Goal: Check status: Check status

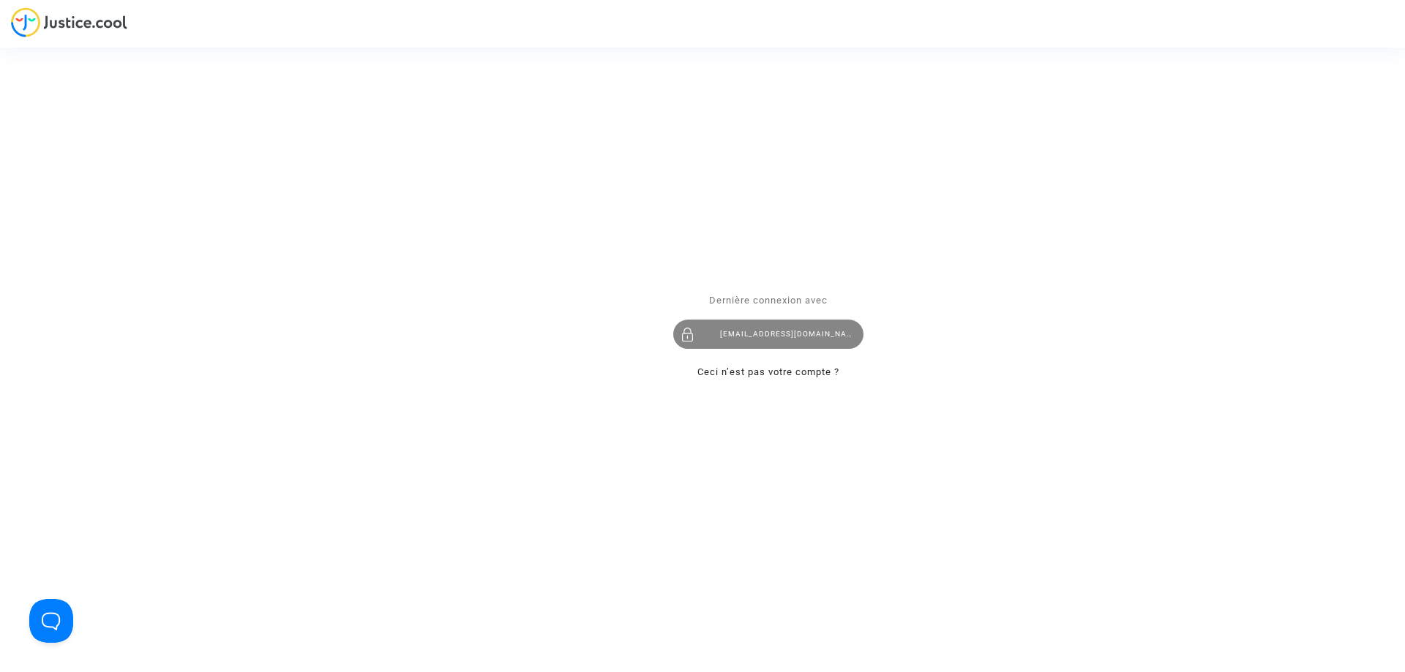
click at [792, 337] on div "imitxelena@reclamapormi.com" at bounding box center [768, 334] width 190 height 29
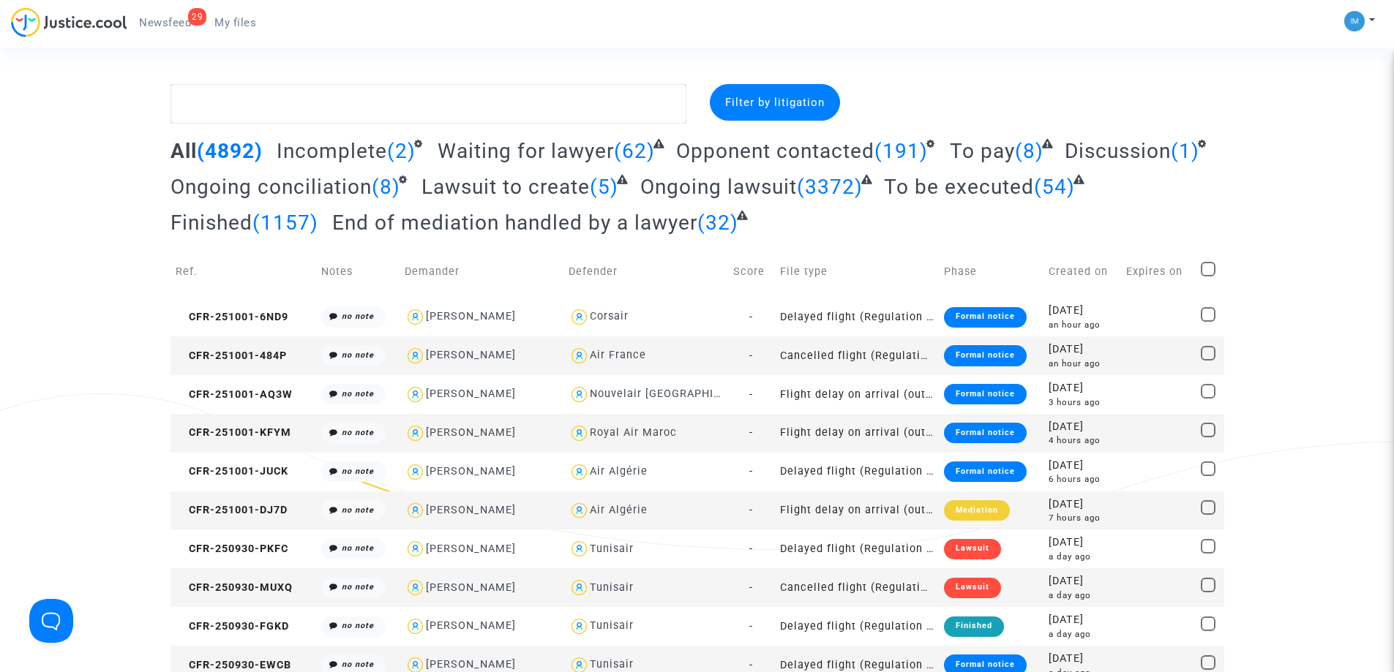
click at [1022, 184] on span "To be executed" at bounding box center [959, 187] width 150 height 24
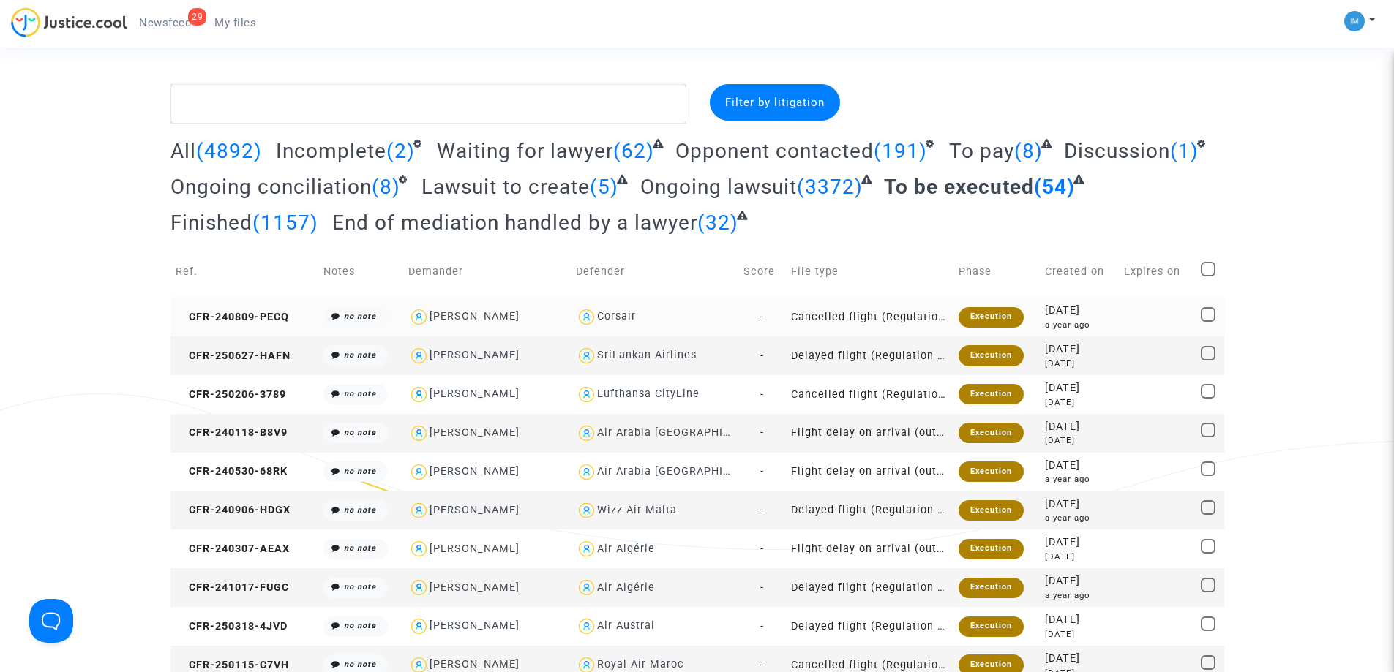
click at [981, 318] on div "Execution" at bounding box center [990, 317] width 65 height 20
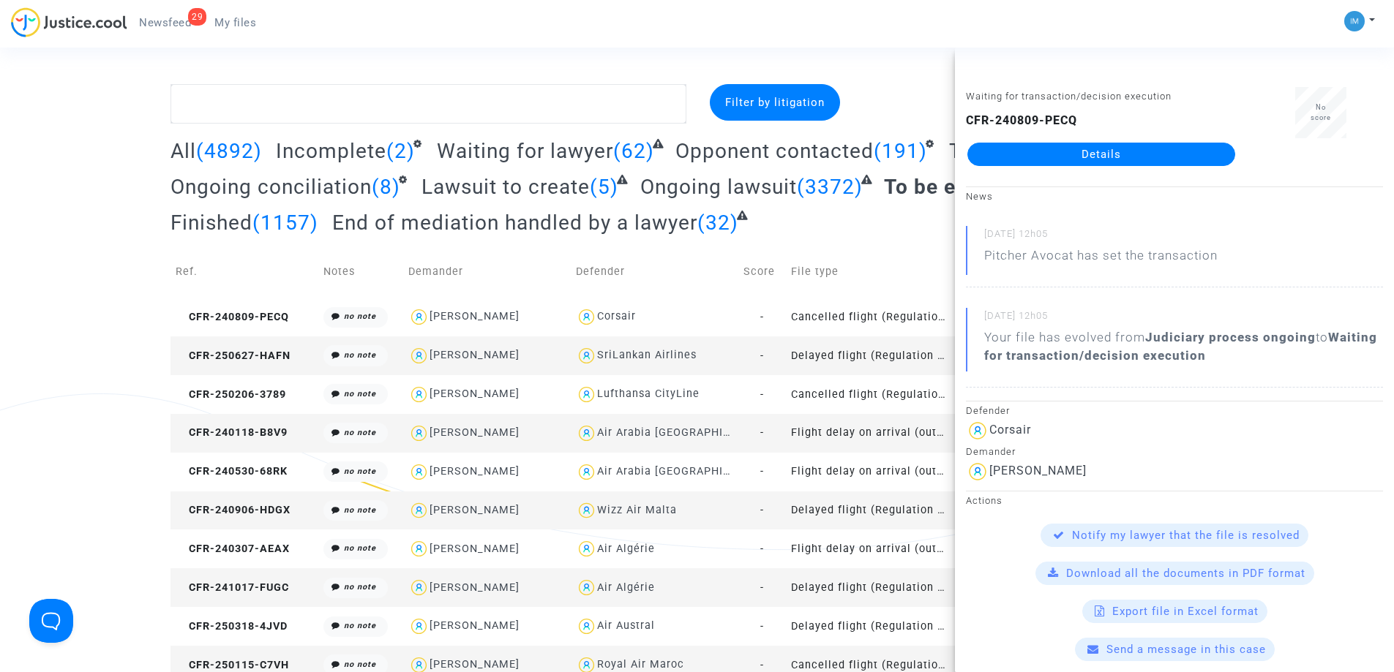
click at [1140, 147] on link "Details" at bounding box center [1101, 154] width 268 height 23
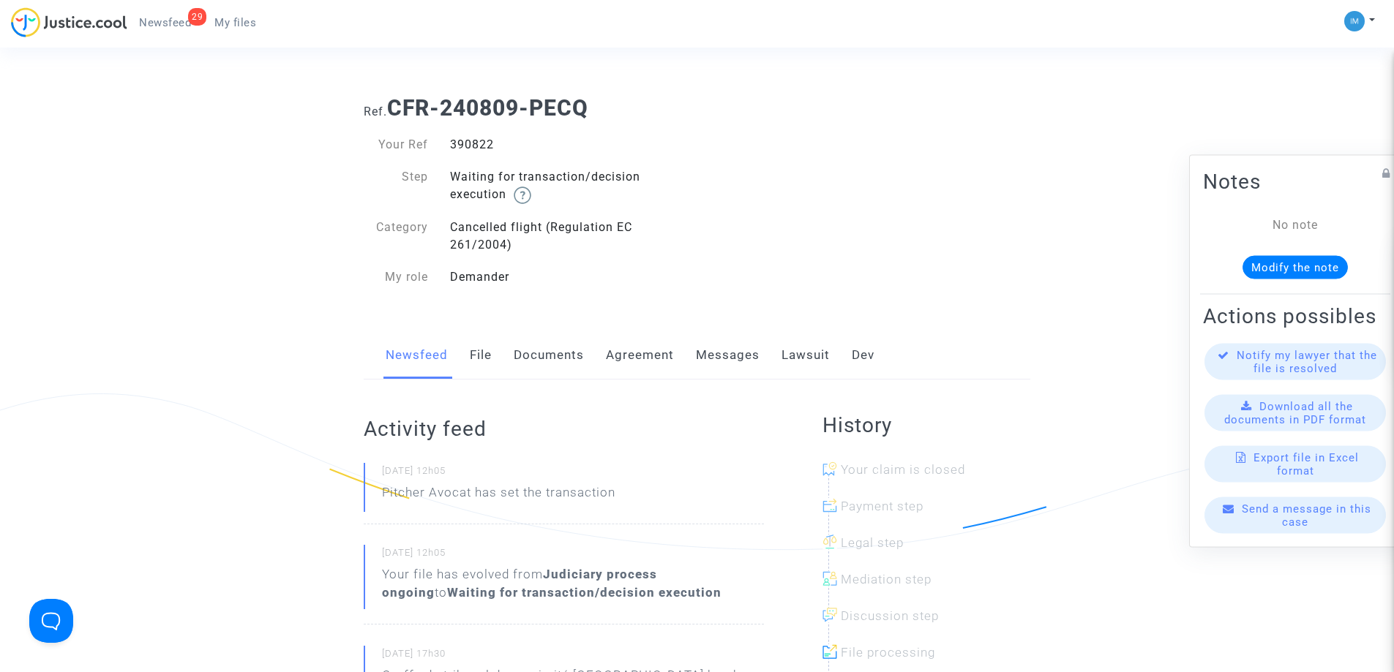
click at [792, 352] on link "Lawsuit" at bounding box center [805, 355] width 48 height 48
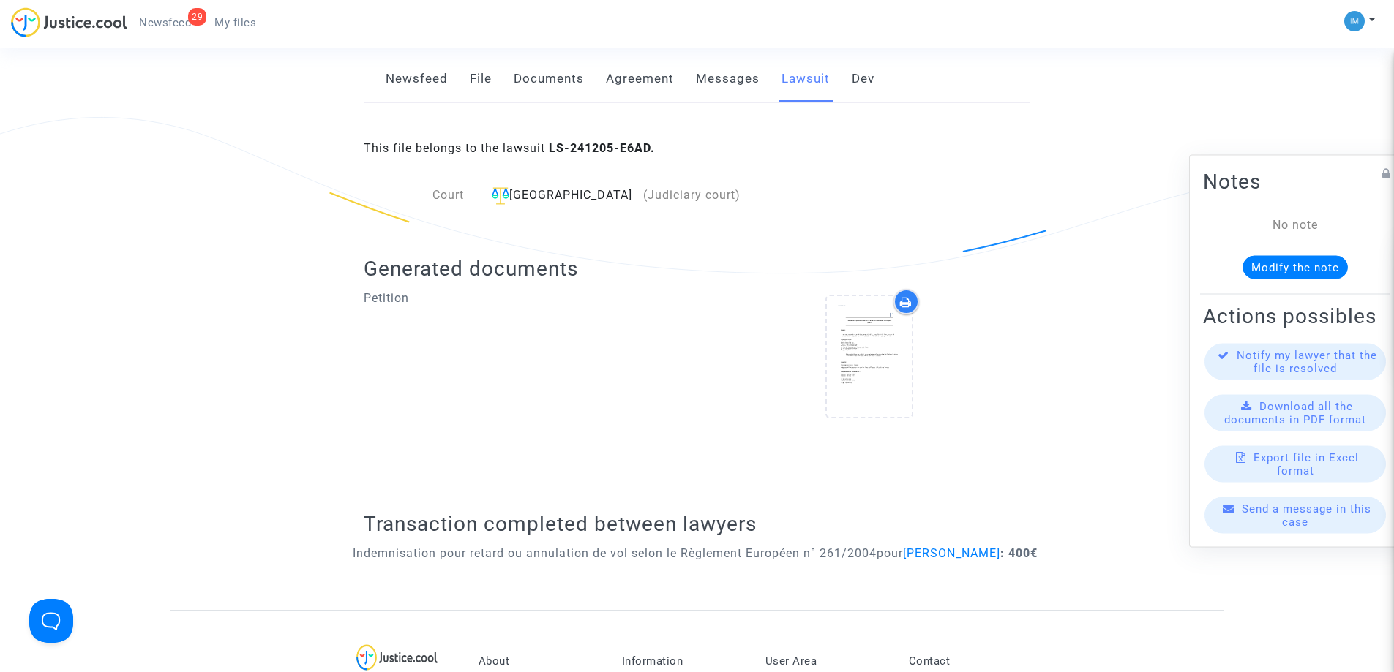
scroll to position [259, 0]
